Goal: Transaction & Acquisition: Purchase product/service

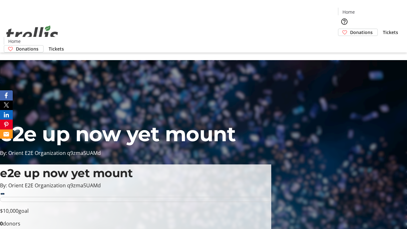
click at [350, 29] on span "Donations" at bounding box center [361, 32] width 23 height 7
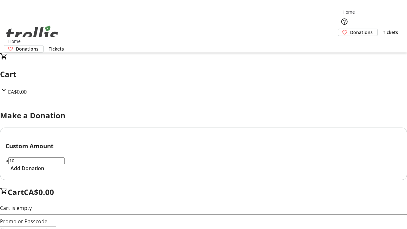
click at [44, 172] on span "Add Donation" at bounding box center [28, 169] width 34 height 8
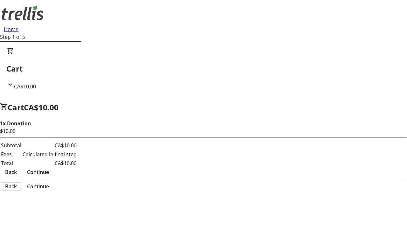
select select "CA"
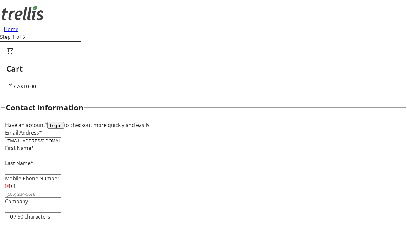
type input "[EMAIL_ADDRESS][DOMAIN_NAME]"
type input "Pearl"
type input "[PERSON_NAME]"
type input "[STREET_ADDRESS][PERSON_NAME]"
type input "Kelowna"
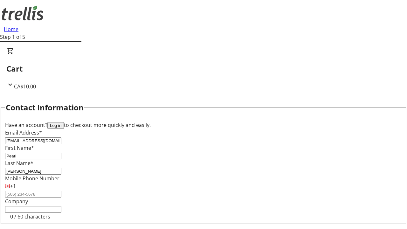
select select "BC"
type input "Kelowna"
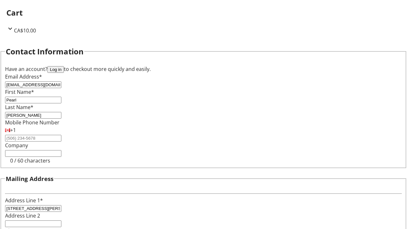
scroll to position [85, 0]
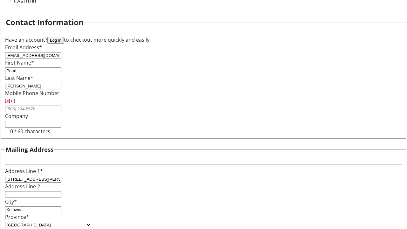
type input "V1Y 0C2"
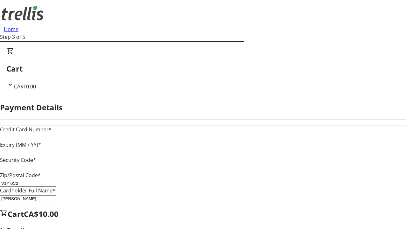
type input "V1Y 0C2"
